Goal: Obtain resource: Download file/media

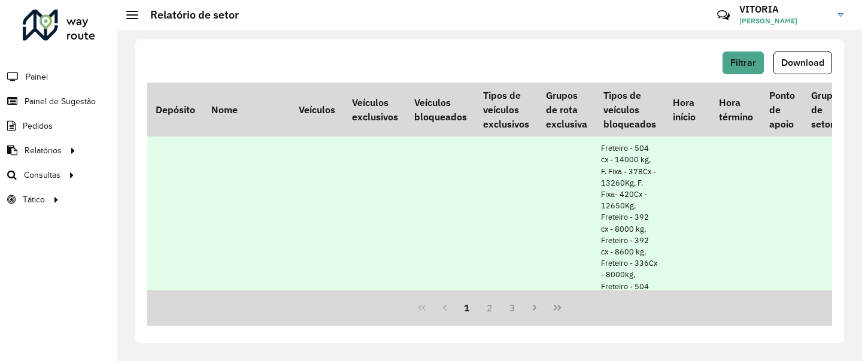
scroll to position [0, 105]
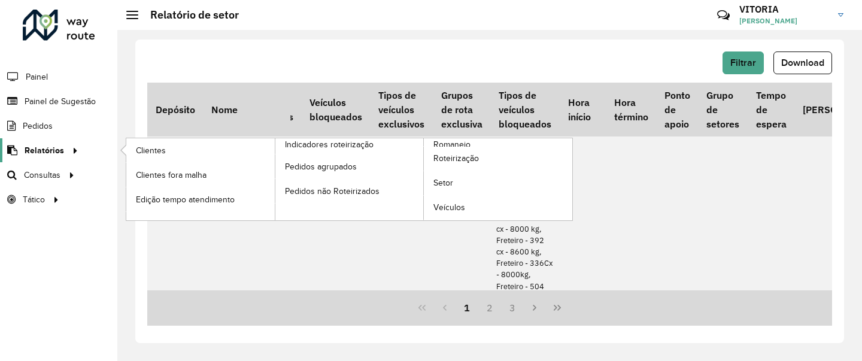
click at [56, 147] on span "Relatórios" at bounding box center [45, 150] width 40 height 13
click at [455, 206] on span "Veículos" at bounding box center [450, 207] width 34 height 13
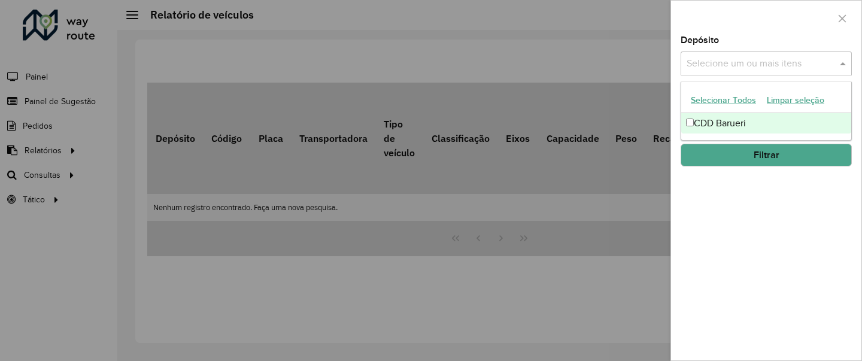
click at [780, 67] on input "text" at bounding box center [760, 64] width 153 height 14
click at [748, 123] on div "CDD Barueri" at bounding box center [766, 123] width 170 height 20
click at [747, 192] on div "Depósito Selecione um ou mais itens CDD Barueri × × Grupo de Depósito Selecione…" at bounding box center [766, 198] width 190 height 325
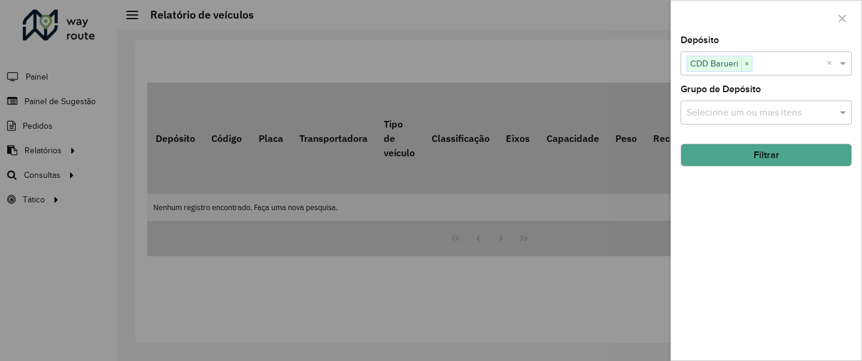
click at [759, 100] on div "Grupo de Depósito Selecione um ou mais itens" at bounding box center [766, 105] width 171 height 40
click at [757, 113] on input "text" at bounding box center [760, 113] width 153 height 14
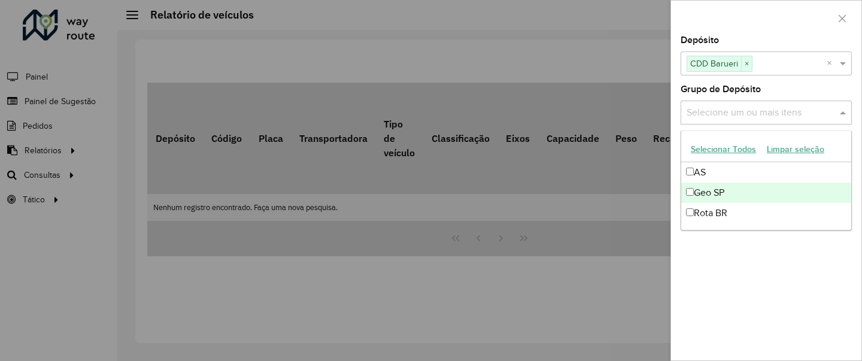
click at [724, 190] on div "Geo SP" at bounding box center [766, 193] width 170 height 20
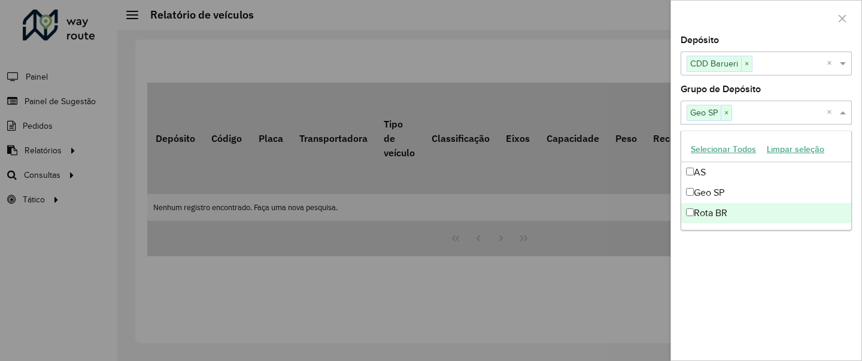
click at [722, 301] on div "Depósito Selecione um ou mais itens CDD Barueri × × Grupo de Depósito Selecione…" at bounding box center [766, 198] width 190 height 325
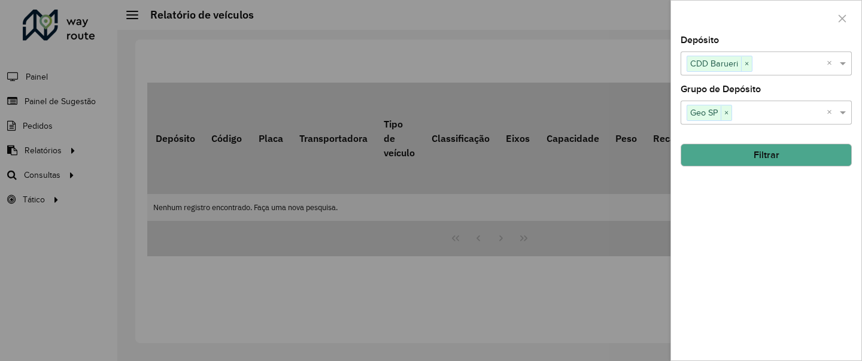
click at [749, 154] on button "Filtrar" at bounding box center [766, 155] width 171 height 23
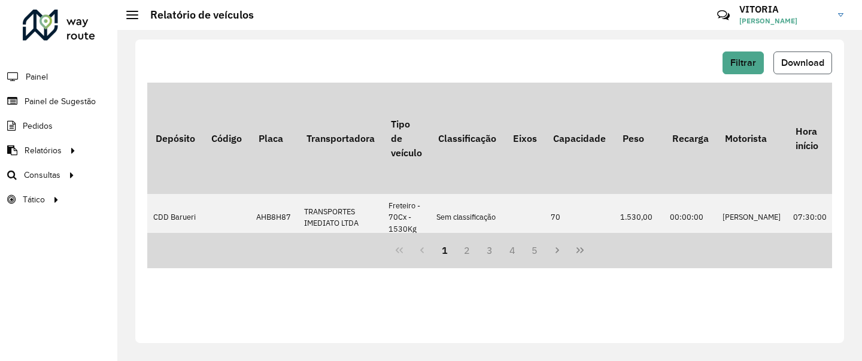
click at [798, 60] on span "Download" at bounding box center [802, 62] width 43 height 10
